Goal: Task Accomplishment & Management: Use online tool/utility

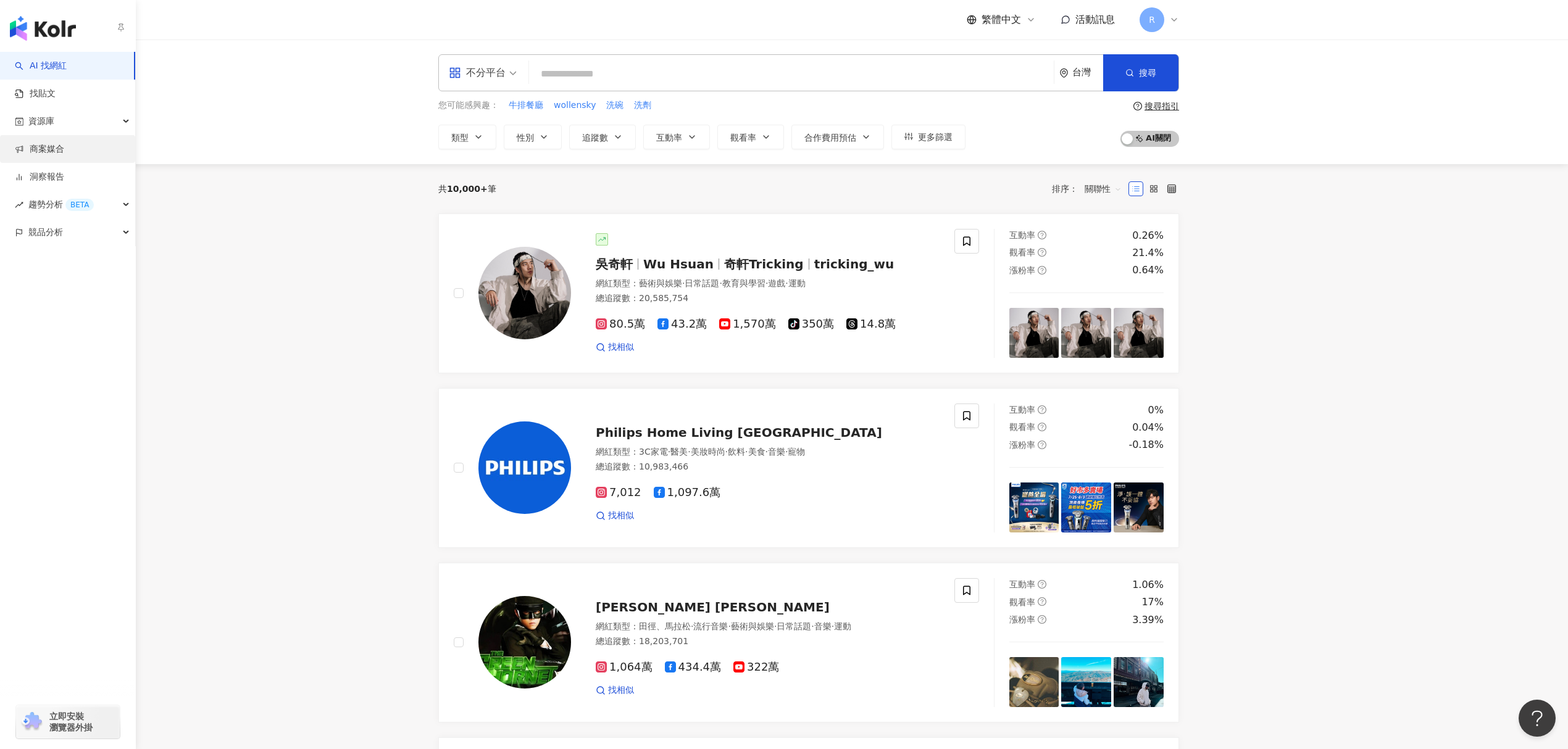
click at [49, 148] on link "商案媒合" at bounding box center [39, 149] width 49 height 12
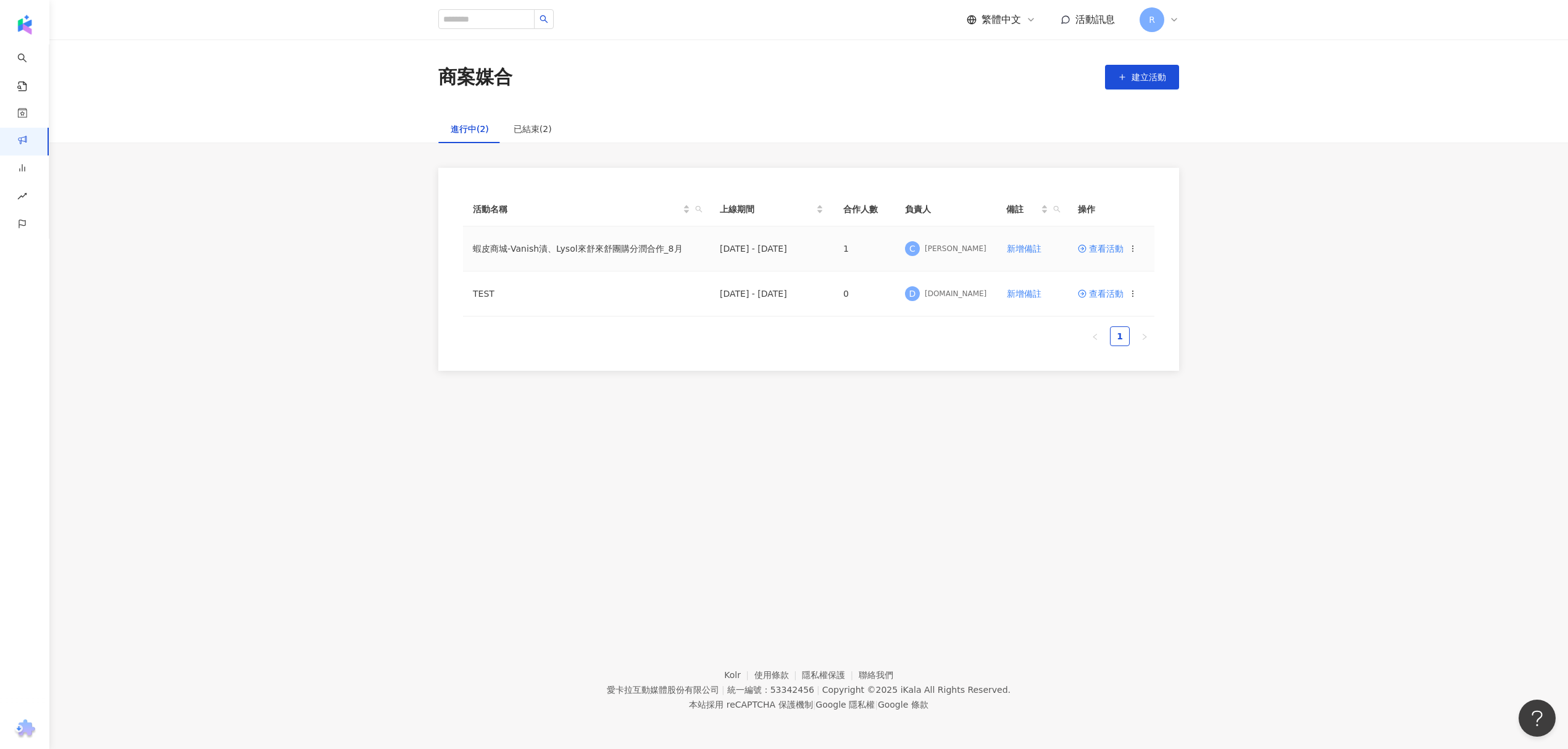
click at [835, 253] on td "1" at bounding box center [864, 248] width 62 height 45
click at [842, 255] on td "1" at bounding box center [864, 248] width 62 height 45
click at [842, 255] on td "1" at bounding box center [864, 248] width 62 height 45
click at [588, 253] on td "蝦皮商城-Vanish漬、Lysol來舒來舒團購分潤合作_8月" at bounding box center [586, 248] width 247 height 45
click at [1138, 248] on td "查看活動" at bounding box center [1111, 248] width 86 height 45
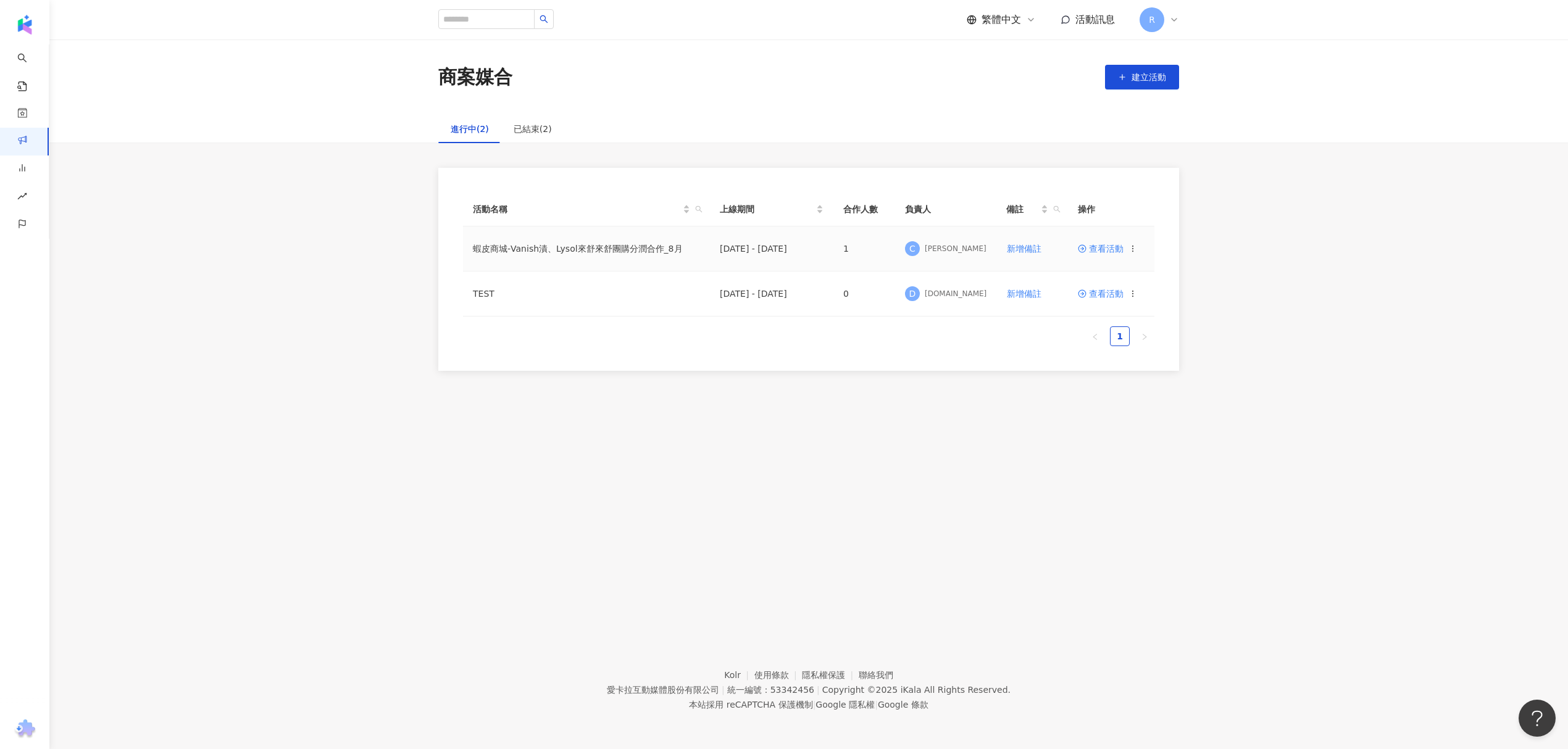
click at [1133, 248] on icon at bounding box center [1133, 249] width 9 height 9
click at [1106, 245] on span "查看活動" at bounding box center [1101, 249] width 46 height 9
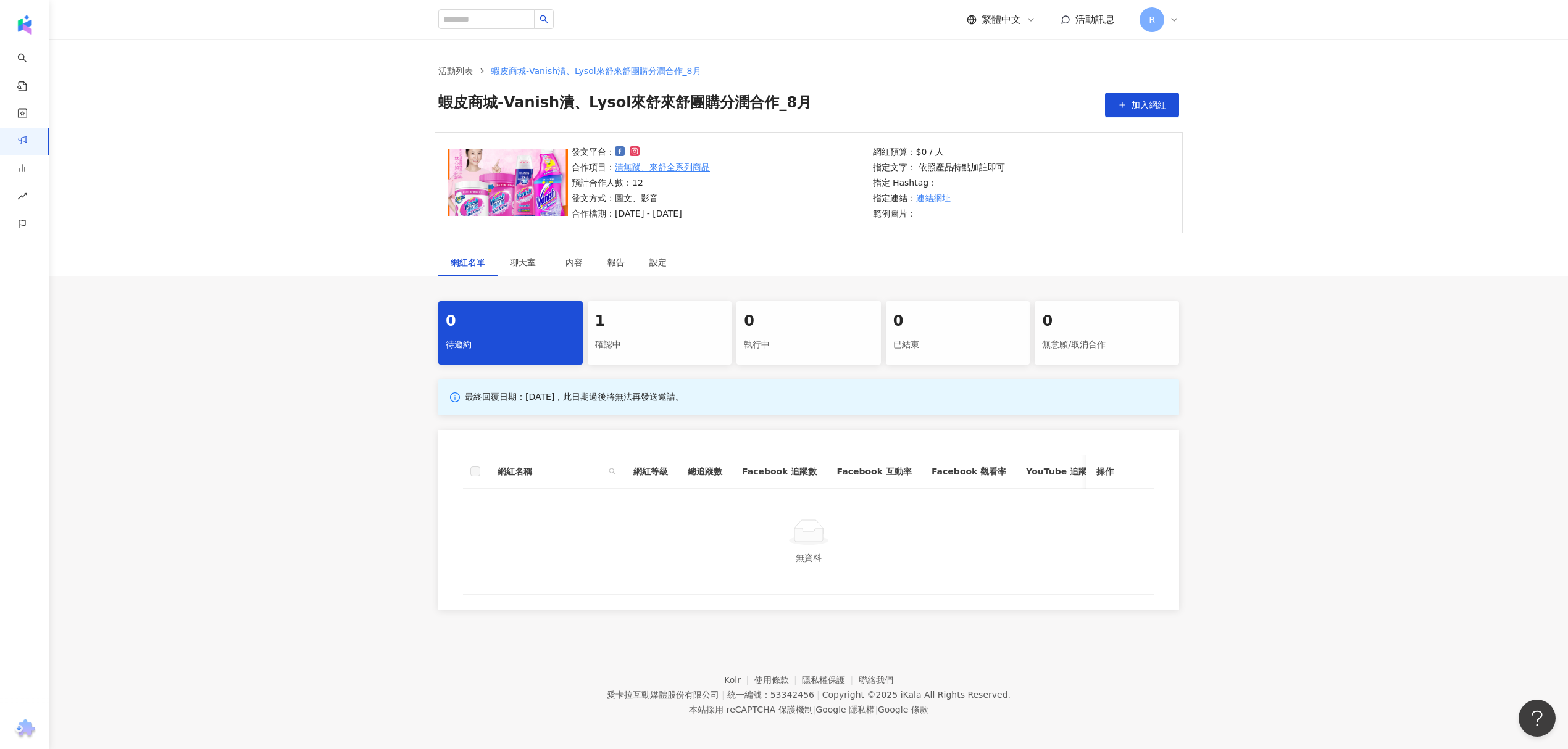
click at [651, 351] on div "確認中" at bounding box center [660, 345] width 129 height 21
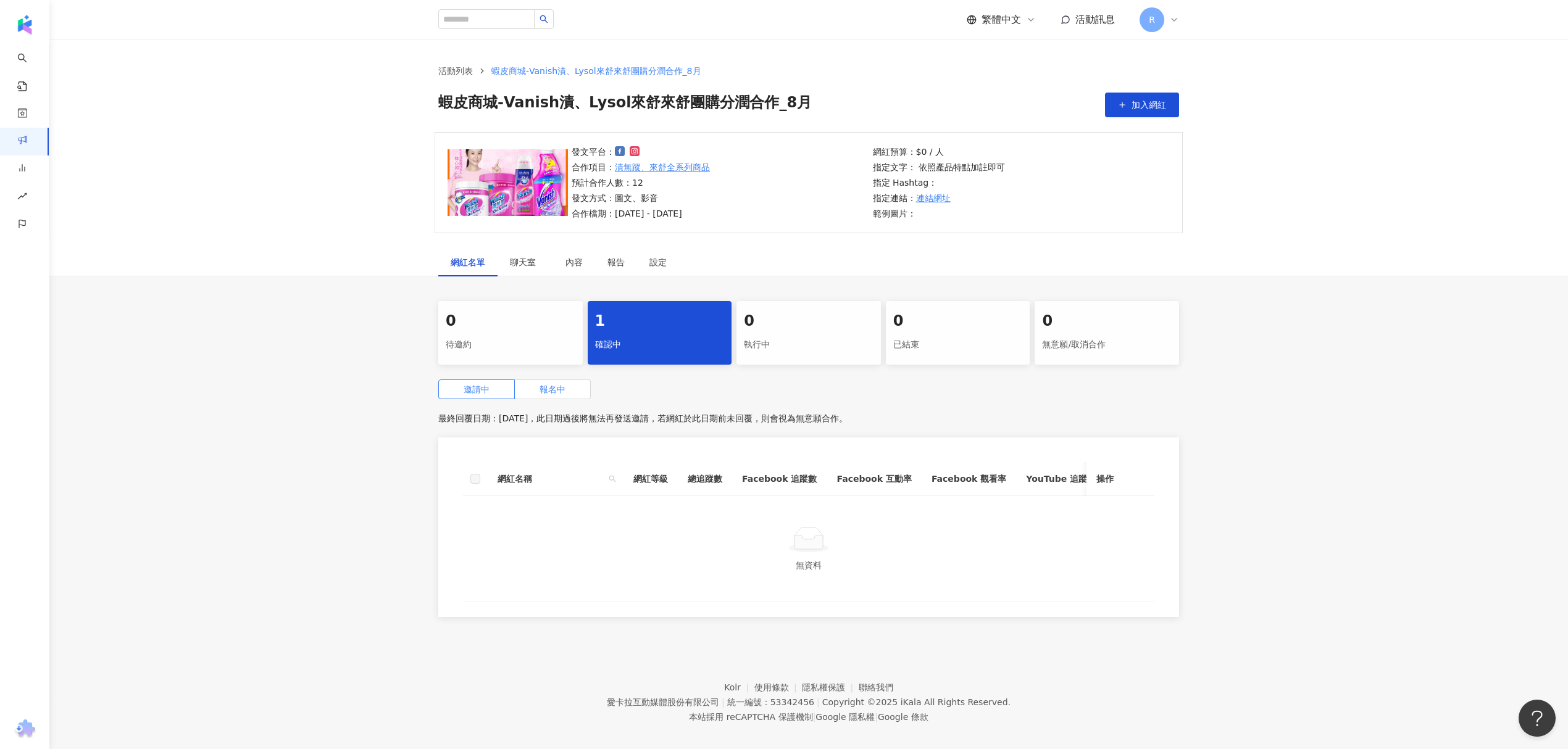
click at [583, 393] on label "報名中" at bounding box center [553, 390] width 76 height 20
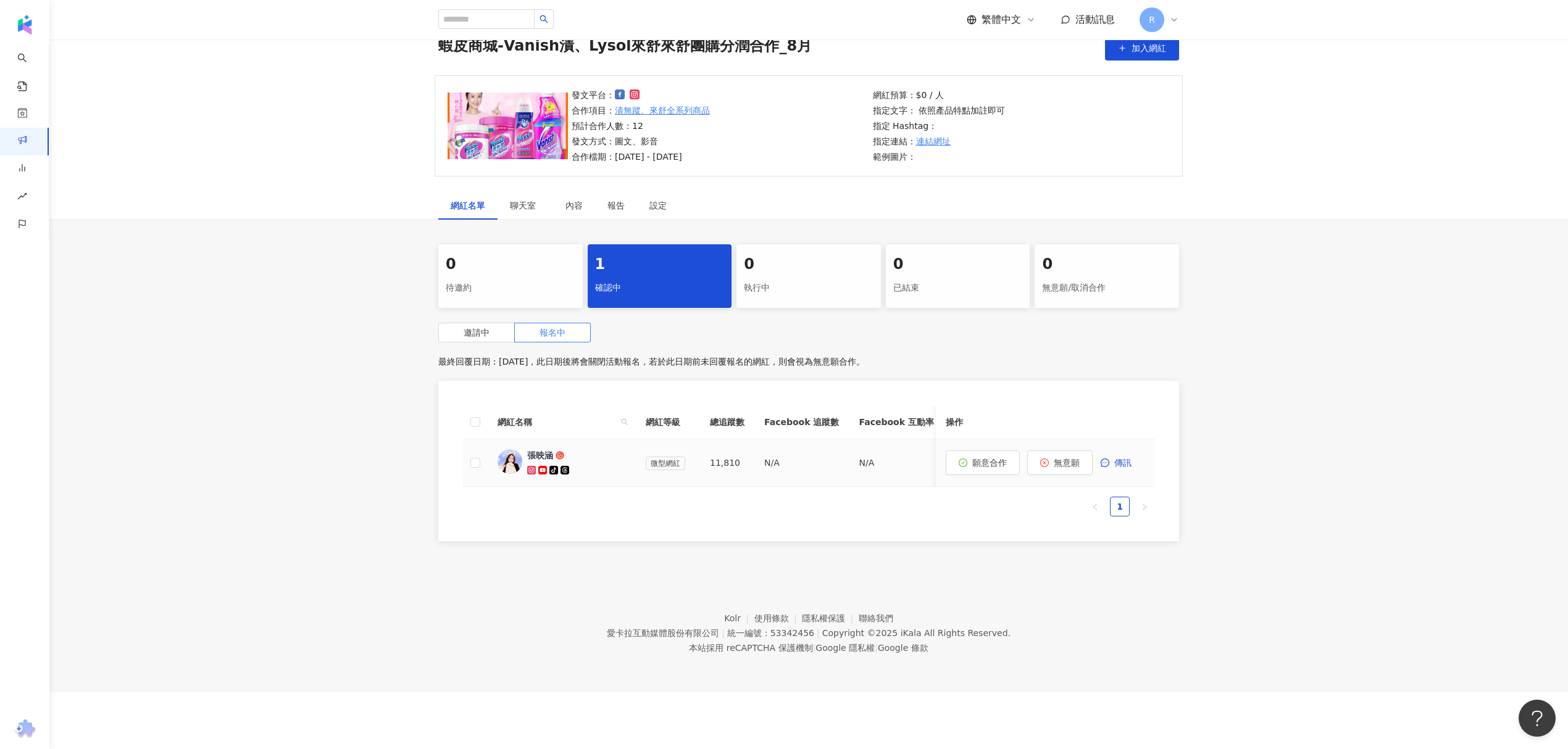
click at [529, 455] on div "張映涵" at bounding box center [540, 455] width 26 height 12
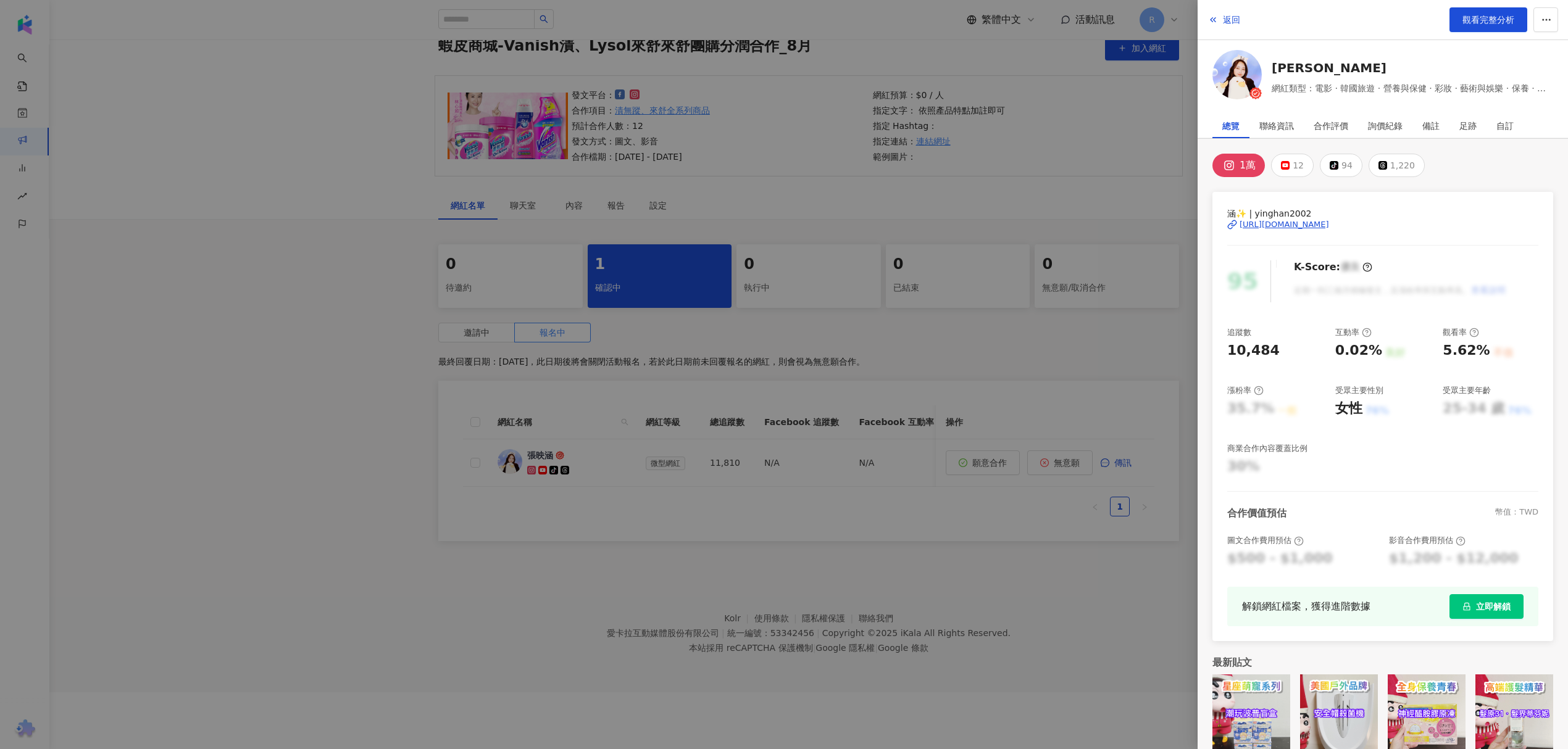
click at [1145, 413] on div at bounding box center [784, 374] width 1568 height 749
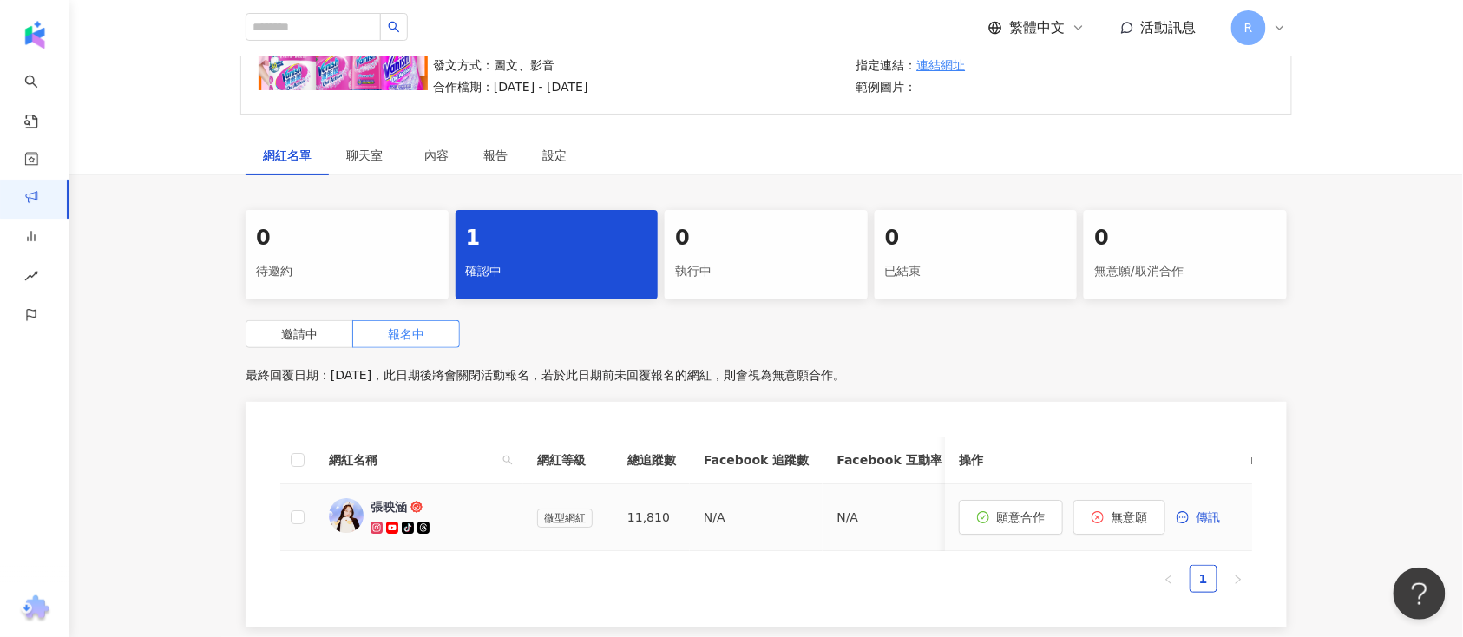
scroll to position [192, 0]
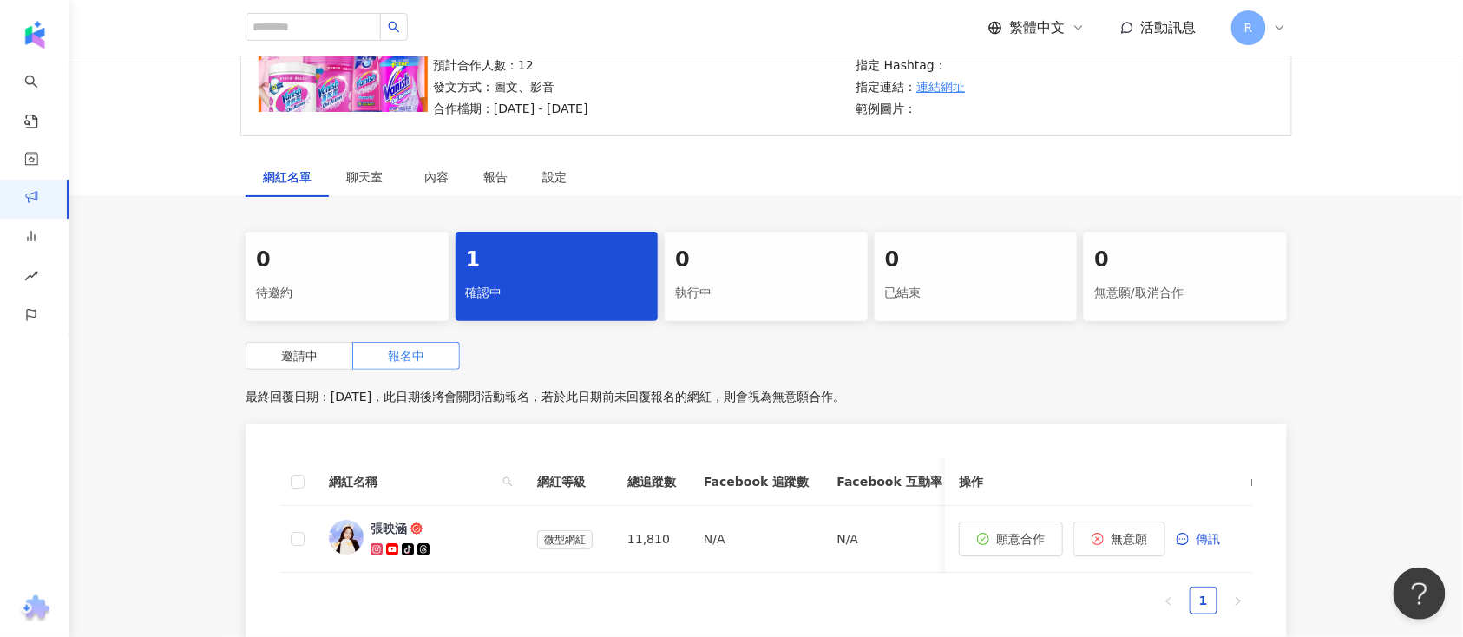
drag, startPoint x: 305, startPoint y: 357, endPoint x: 322, endPoint y: 298, distance: 61.3
click at [305, 356] on span "邀請中" at bounding box center [299, 356] width 36 height 14
click at [326, 277] on div "0 待邀約" at bounding box center [347, 276] width 203 height 89
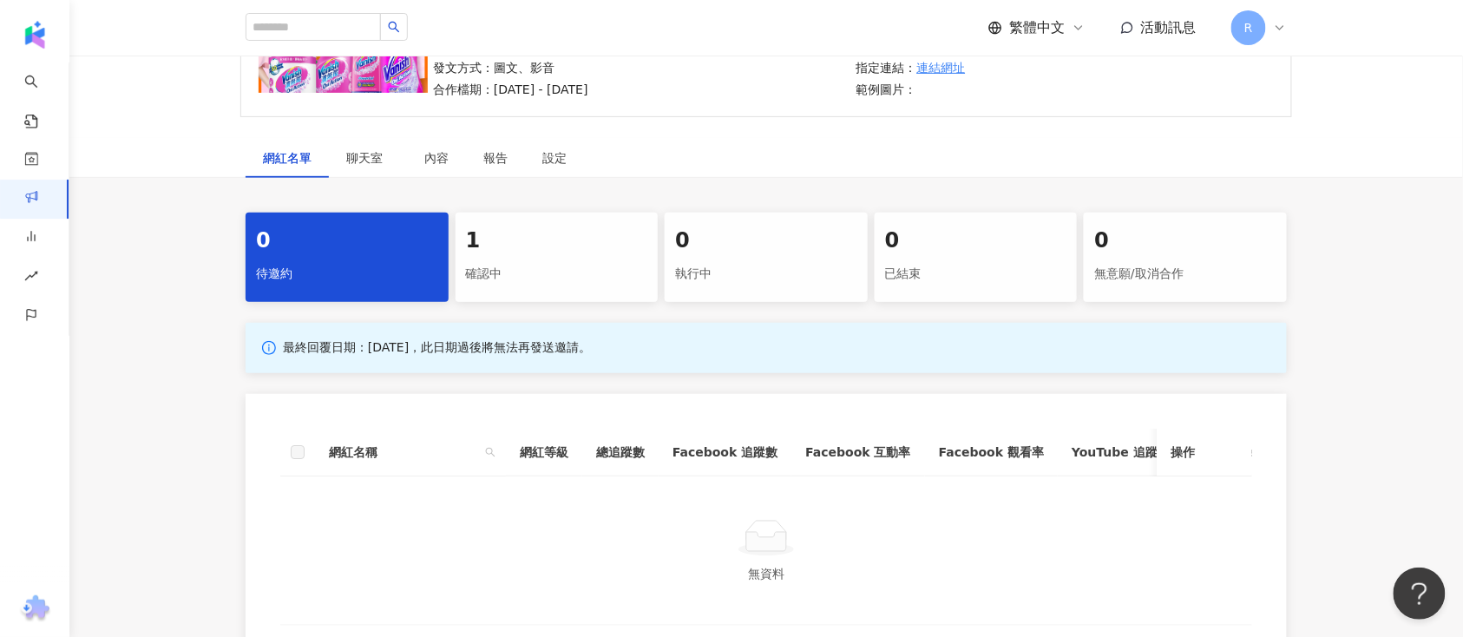
scroll to position [208, 0]
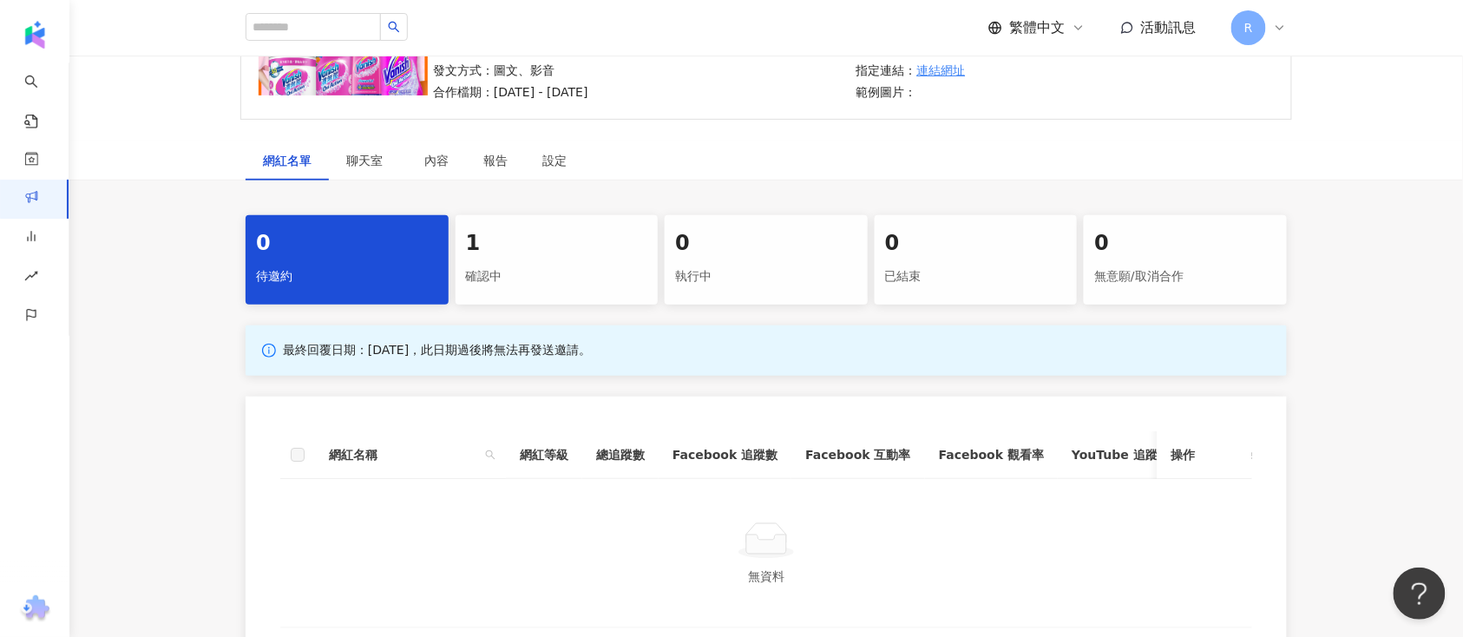
click at [469, 280] on div "確認中" at bounding box center [557, 277] width 182 height 30
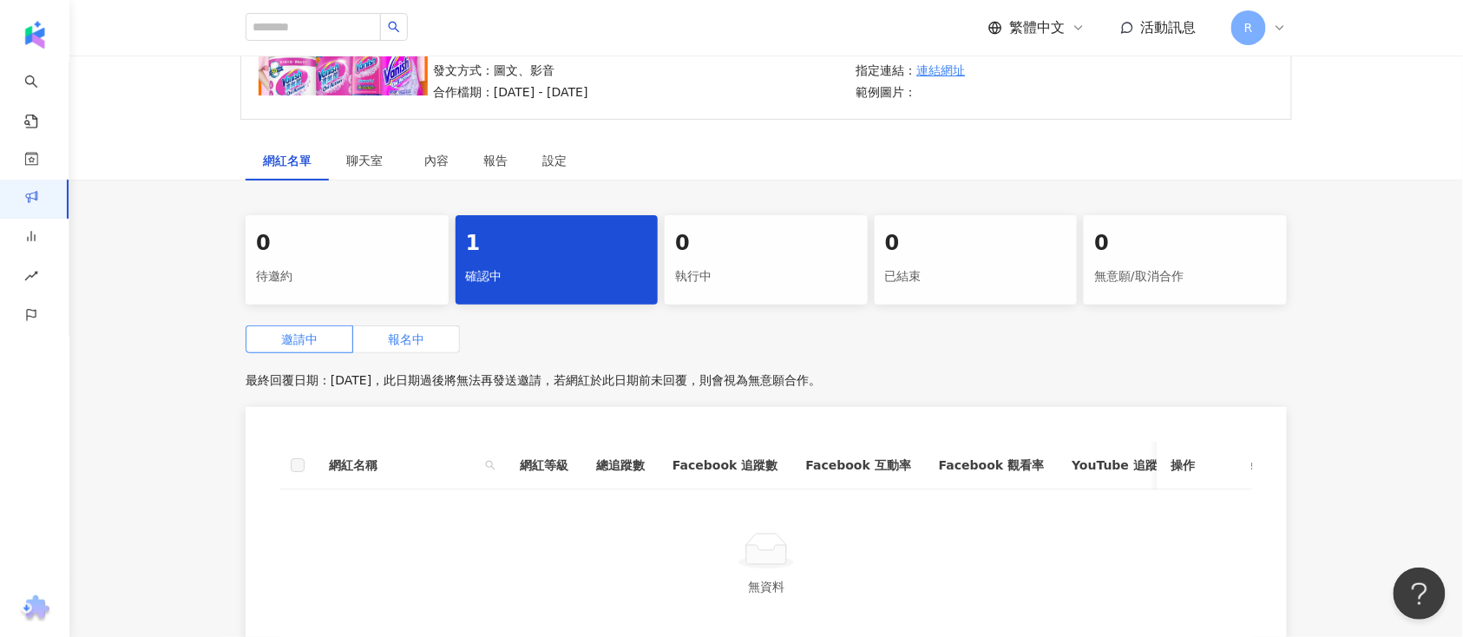
click at [389, 328] on label "報名中" at bounding box center [406, 339] width 107 height 28
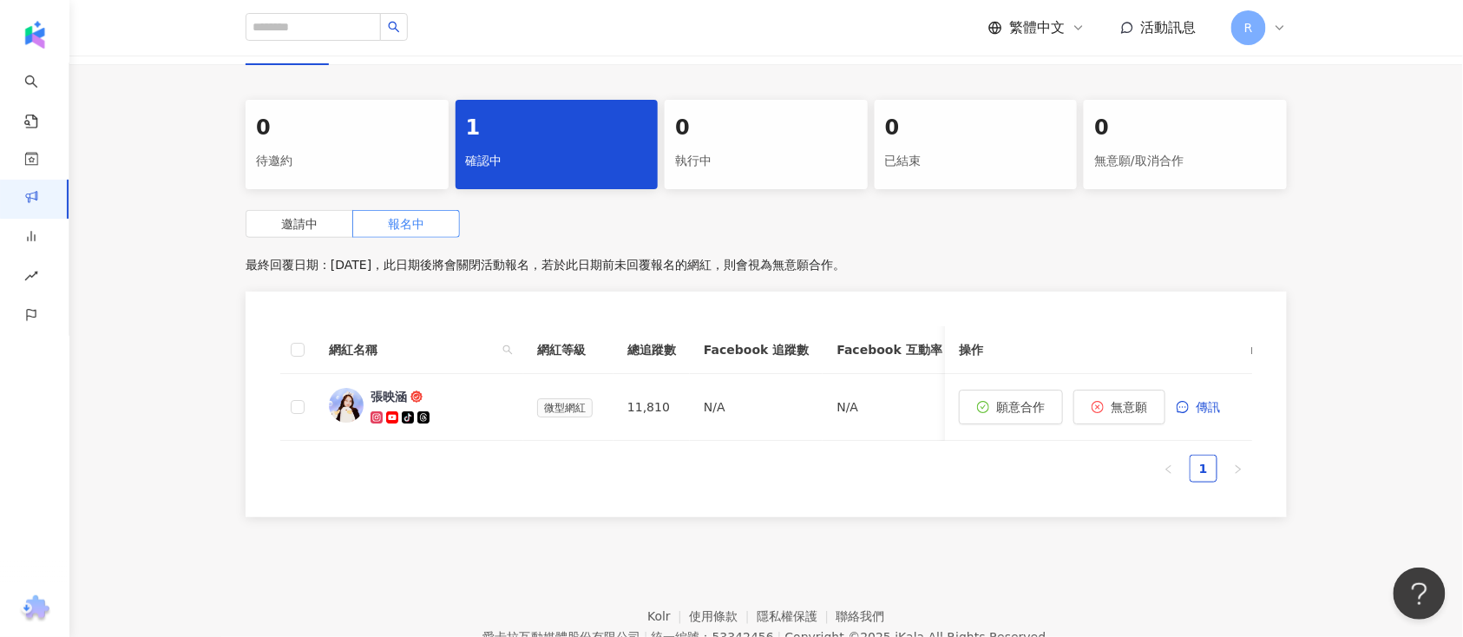
scroll to position [93, 0]
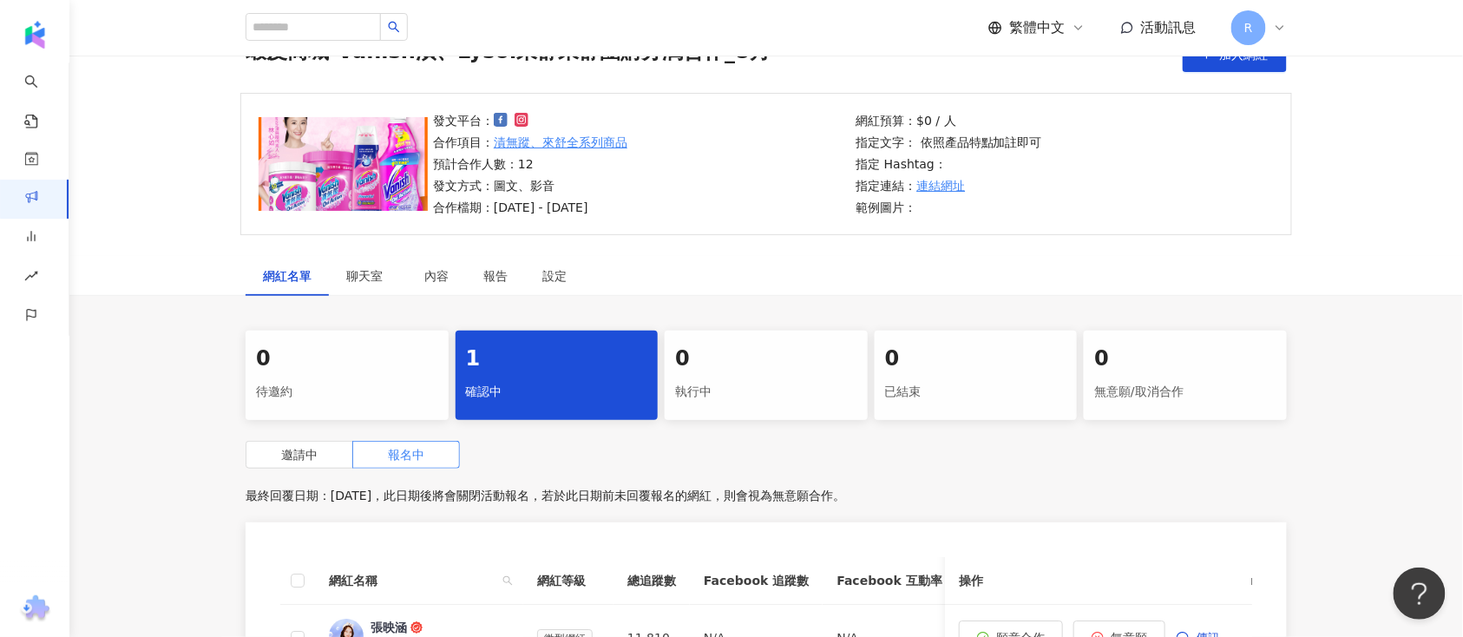
click at [1165, 395] on div "無意願/取消合作" at bounding box center [1185, 392] width 182 height 30
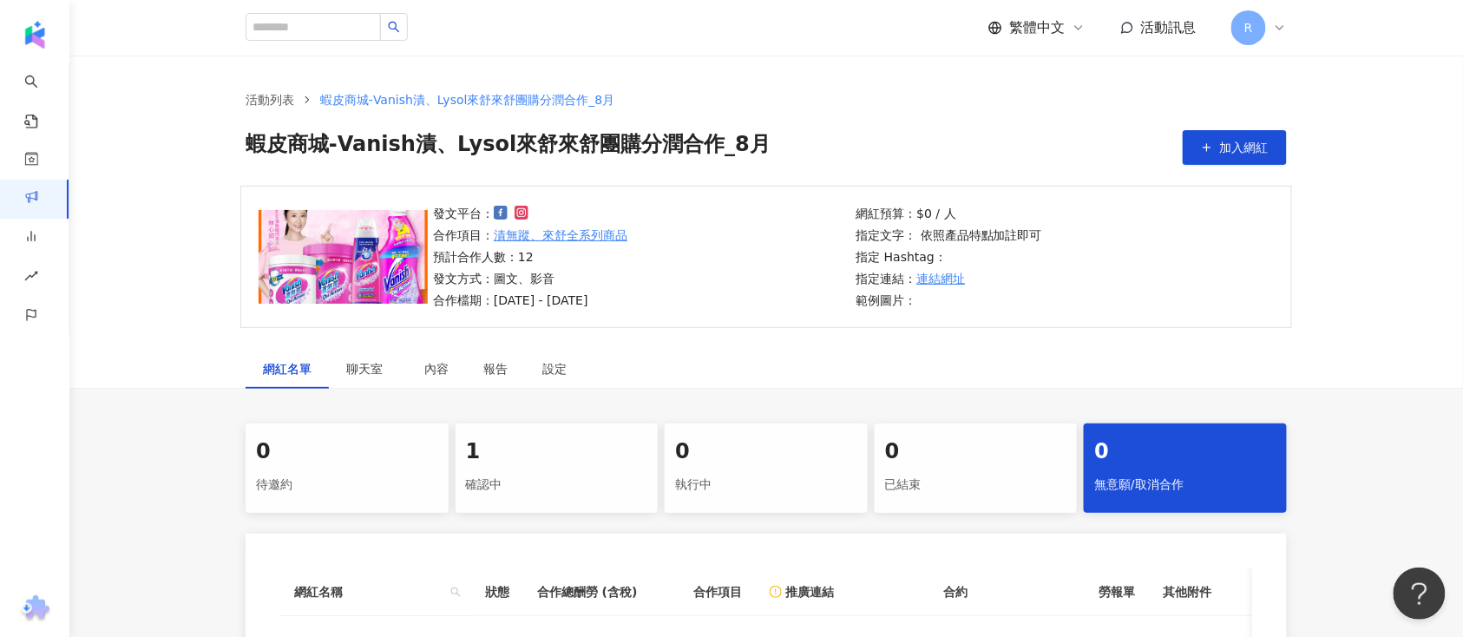
drag, startPoint x: 1127, startPoint y: 140, endPoint x: 994, endPoint y: 50, distance: 160.8
click at [1127, 140] on div "蝦皮商城-Vanish漬、Lysol來舒來舒團購分潤合作_8月 加入網紅" at bounding box center [766, 147] width 1041 height 35
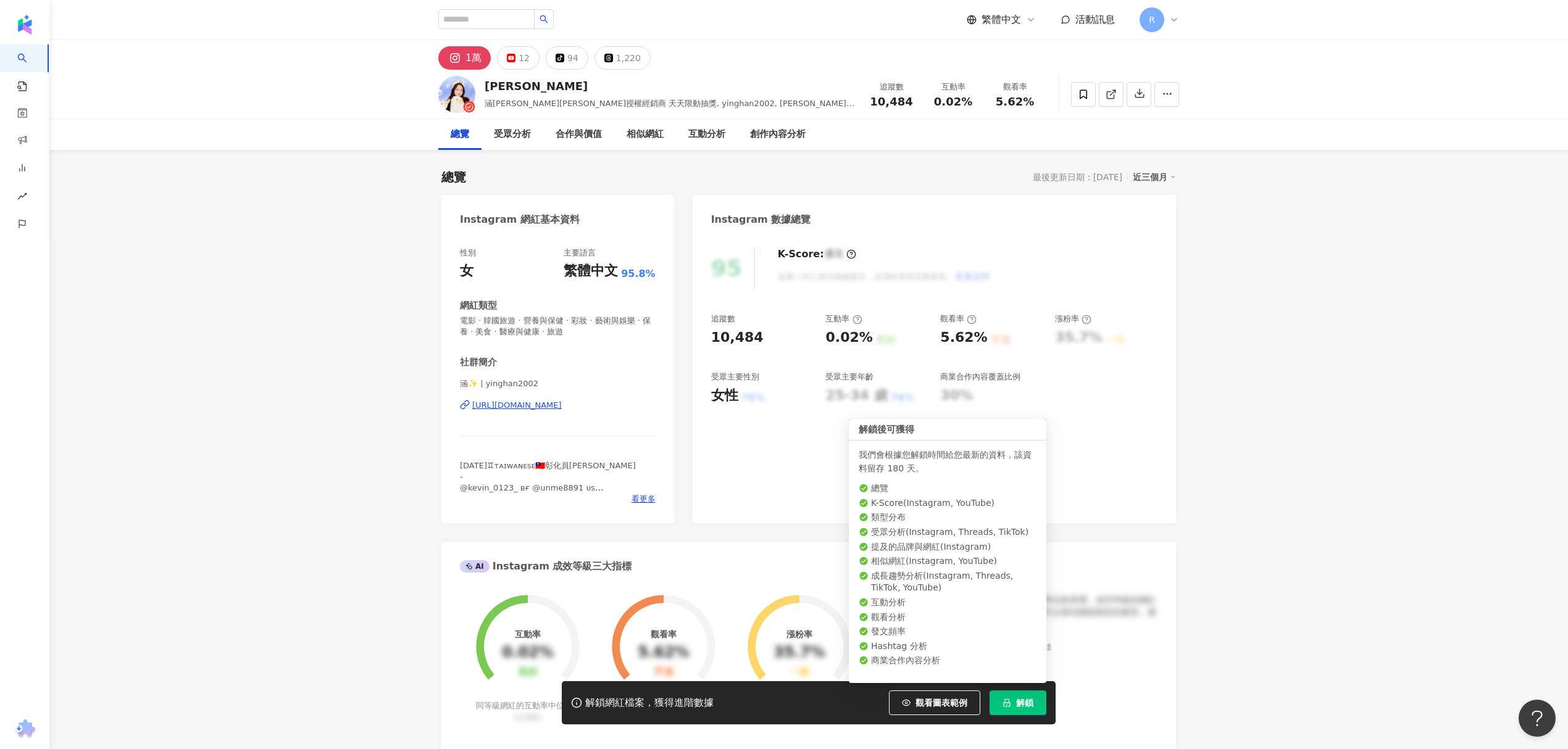
click at [1010, 704] on icon "lock" at bounding box center [1007, 703] width 9 height 9
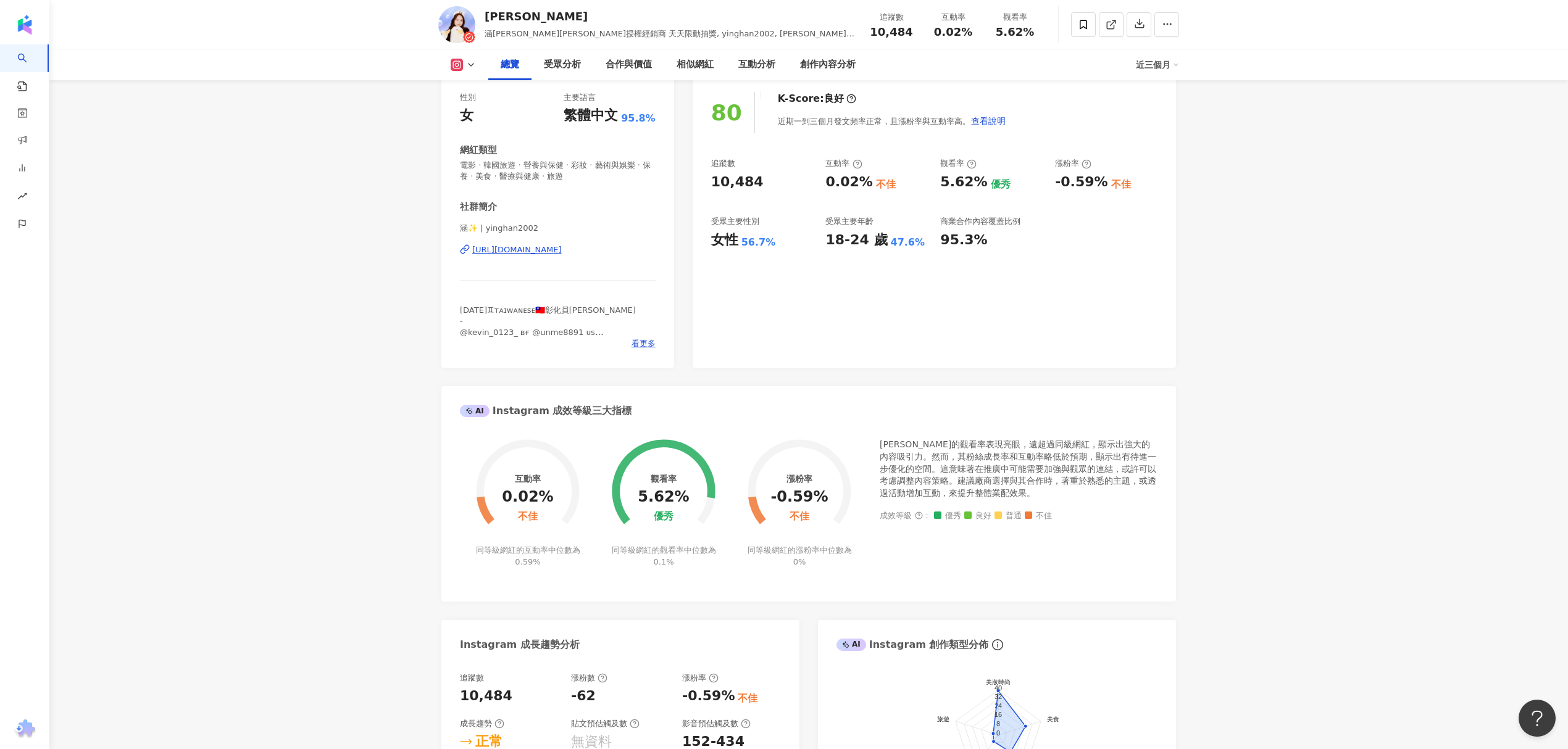
scroll to position [82, 0]
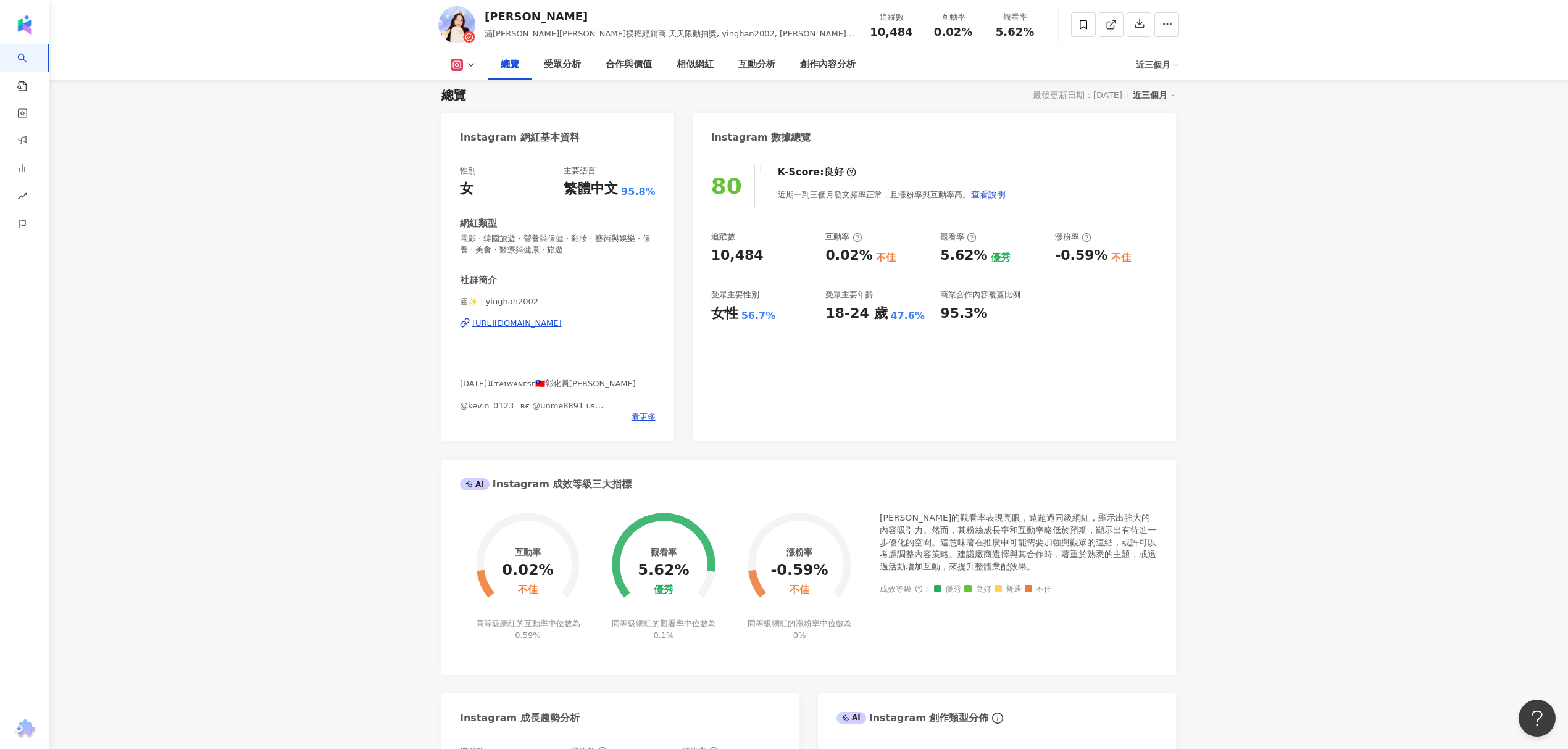
click at [573, 386] on span "[DATE]♊ᴛᴀɪᴡᴀɴᴇsᴇ🇹🇼彰化員[PERSON_NAME] - @kevin_0123_ ʙғ @unme8891 ᴜs - 合作請詳見reels -" at bounding box center [547, 412] width 176 height 65
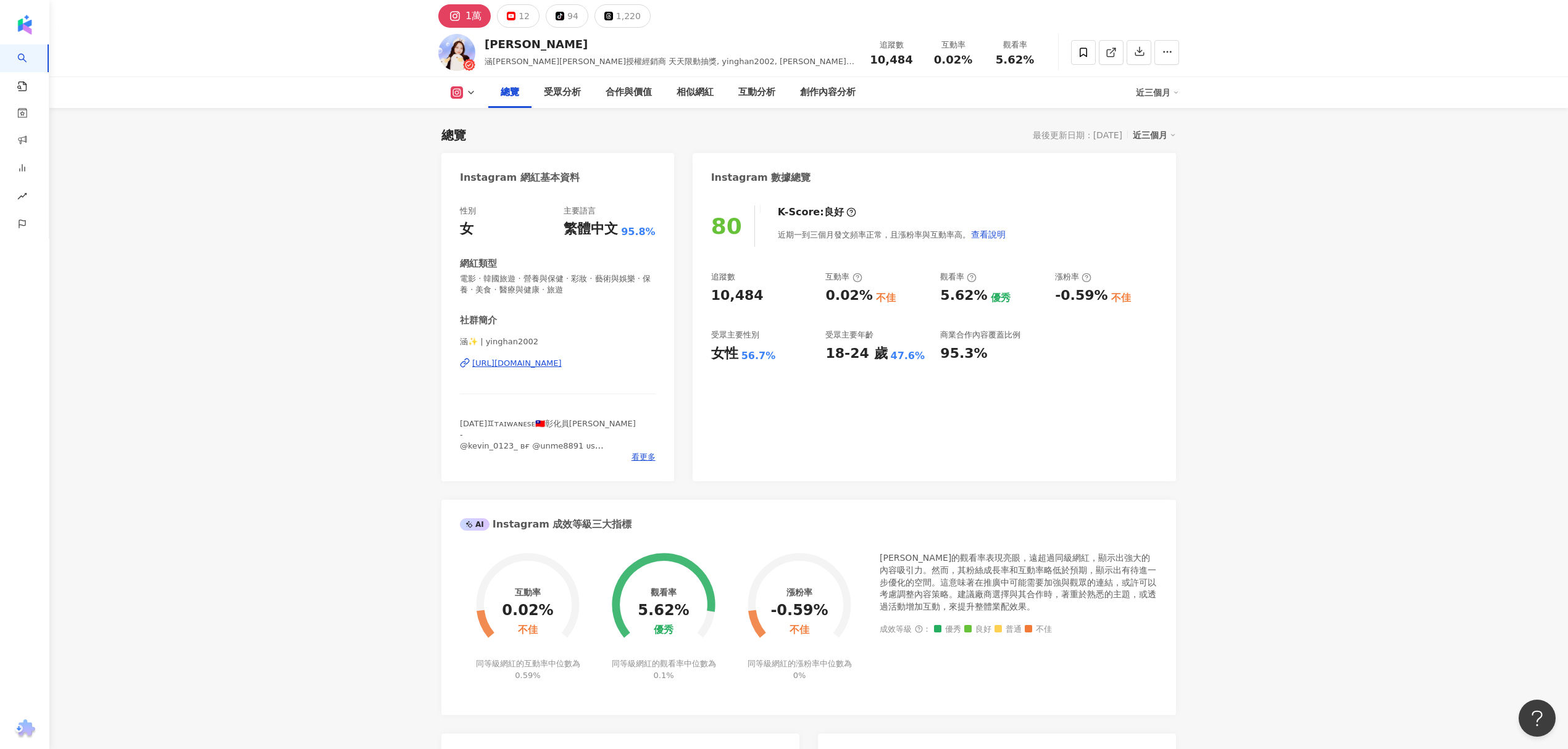
scroll to position [0, 0]
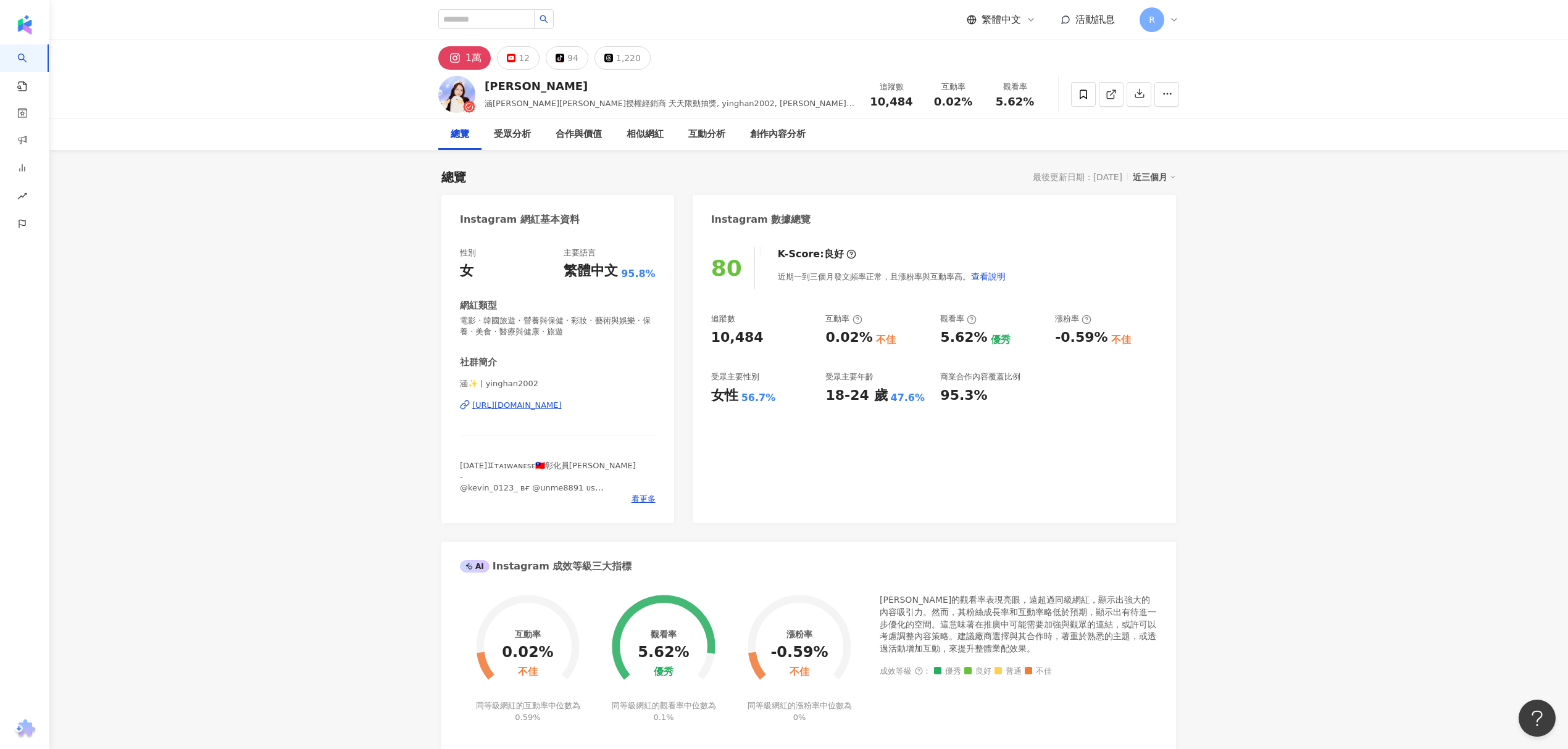
click at [534, 410] on div "[URL][DOMAIN_NAME]" at bounding box center [517, 405] width 90 height 11
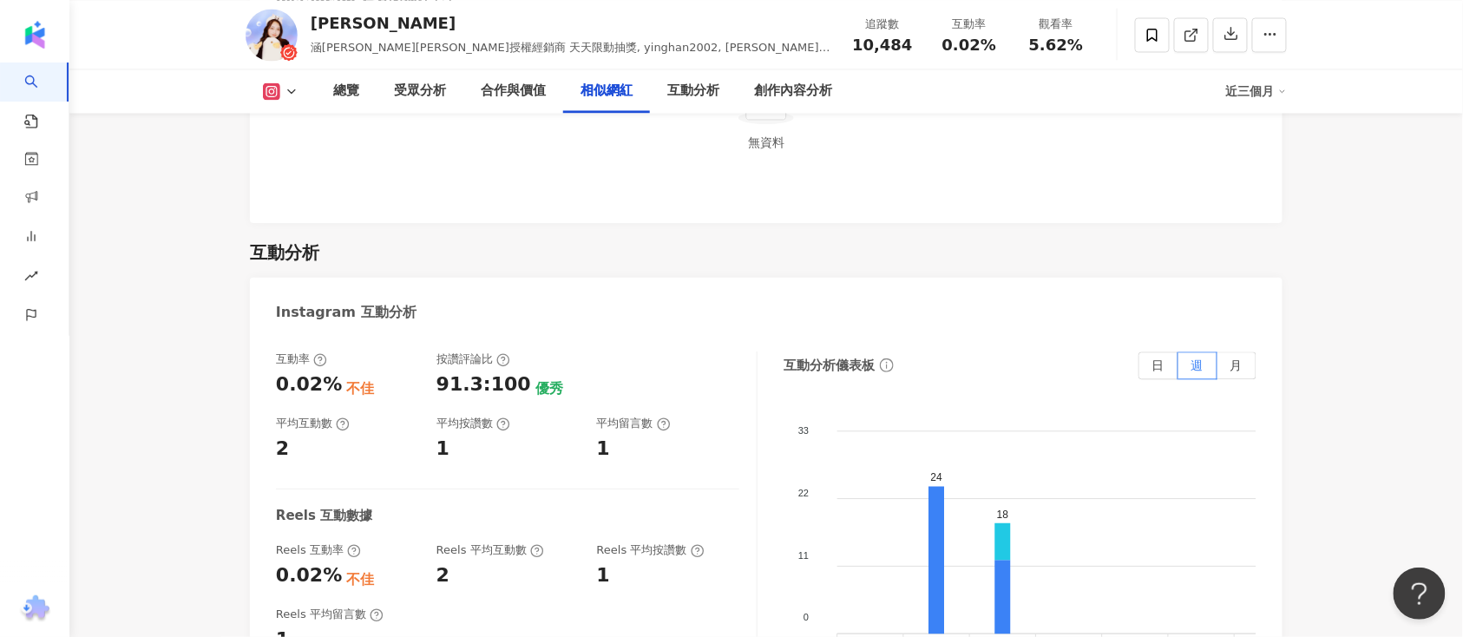
scroll to position [3239, 0]
